Goal: Task Accomplishment & Management: Use online tool/utility

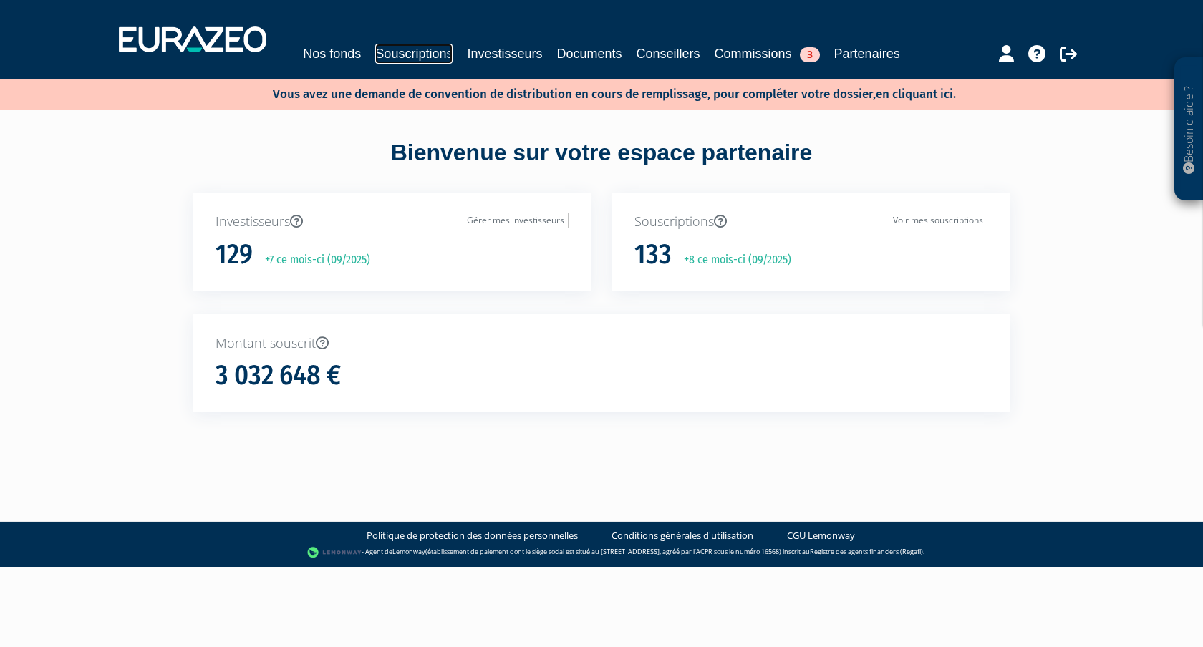
click at [426, 54] on link "Souscriptions" at bounding box center [413, 54] width 77 height 20
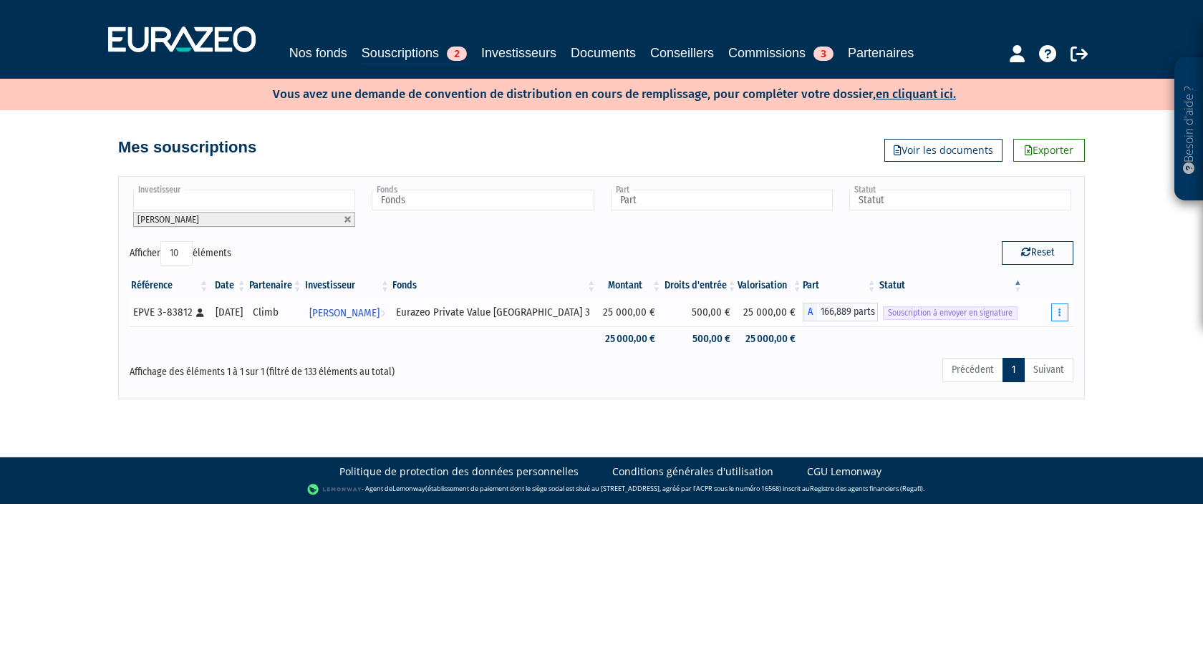
click at [1058, 313] on button "button" at bounding box center [1059, 313] width 17 height 18
click at [1039, 332] on link "Envoyer à signer" at bounding box center [1023, 339] width 82 height 24
